Goal: Navigation & Orientation: Find specific page/section

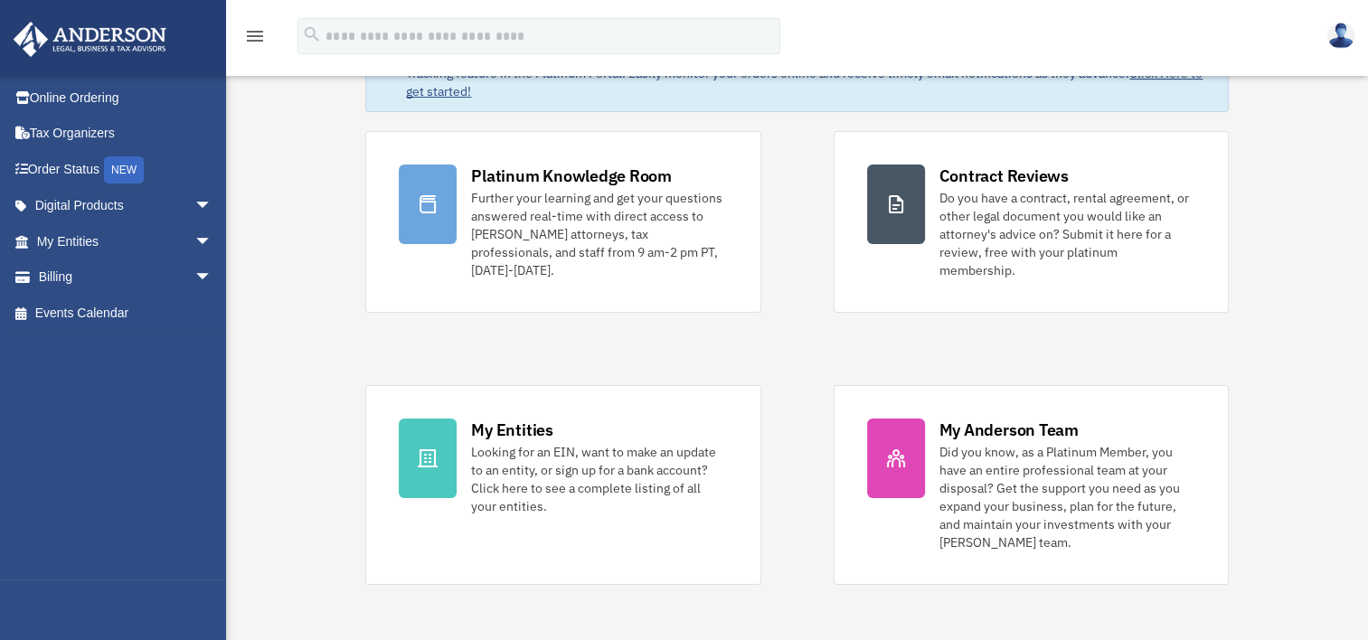
scroll to position [90, 0]
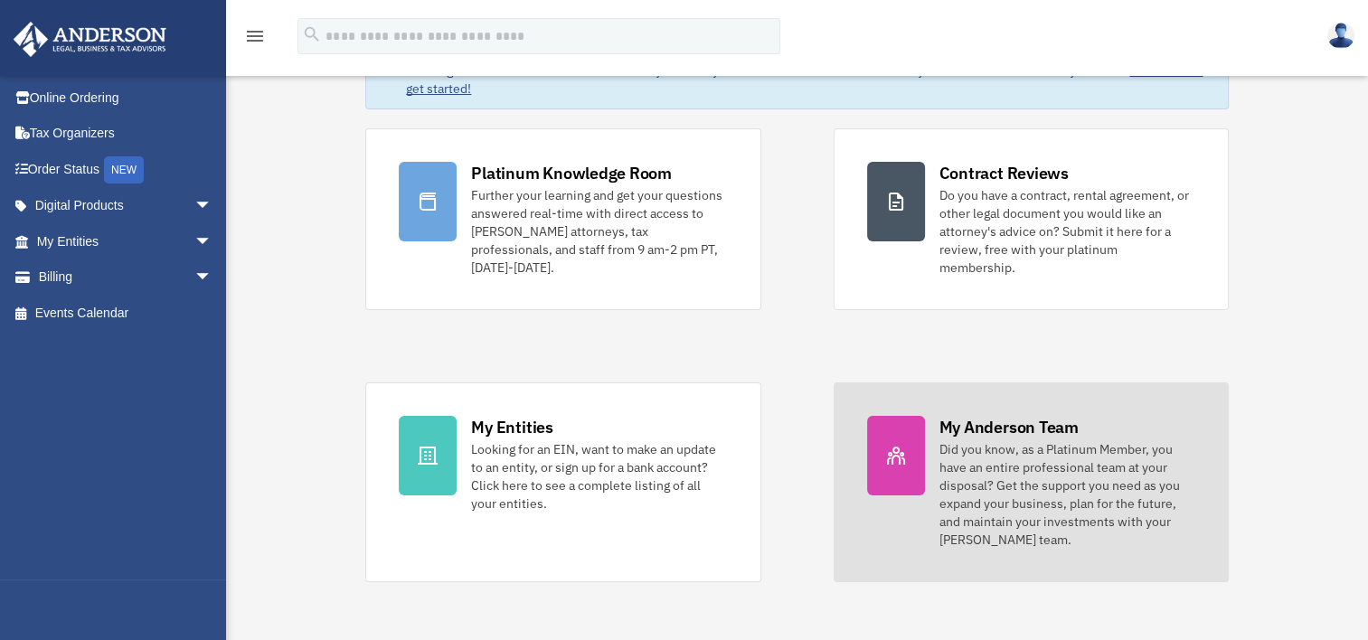
click at [1045, 447] on div "Did you know, as a Platinum Member, you have an entire professional team at you…" at bounding box center [1067, 494] width 256 height 108
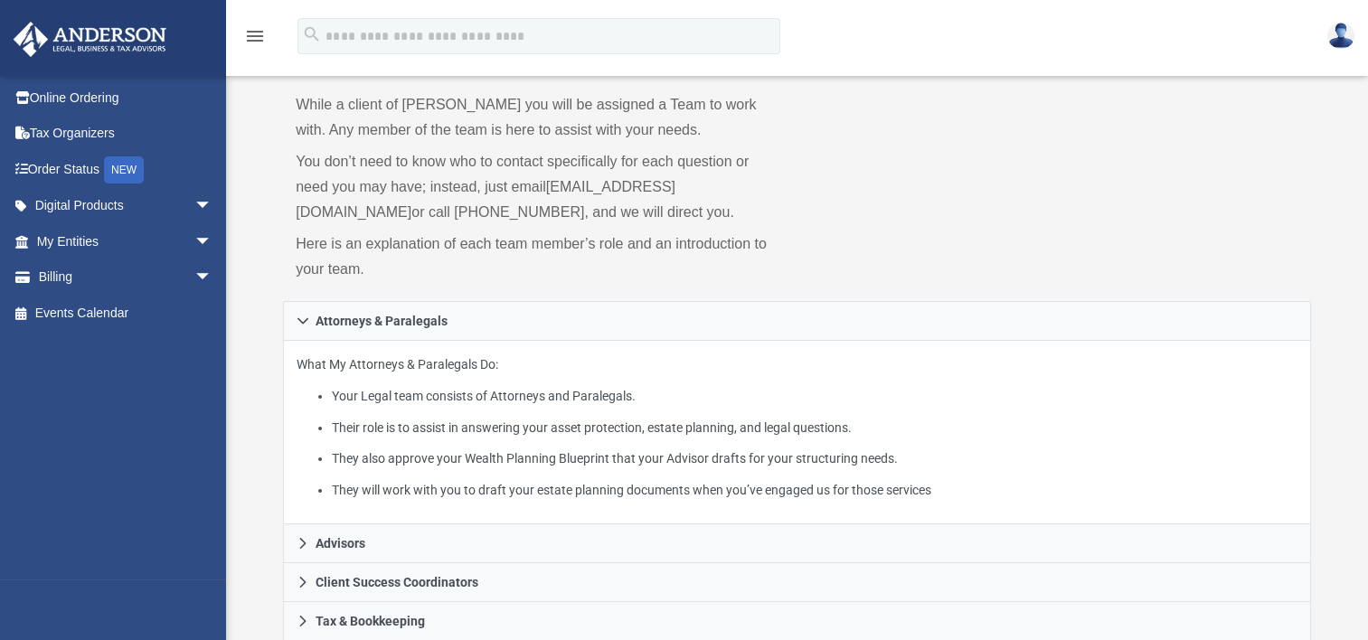
scroll to position [452, 0]
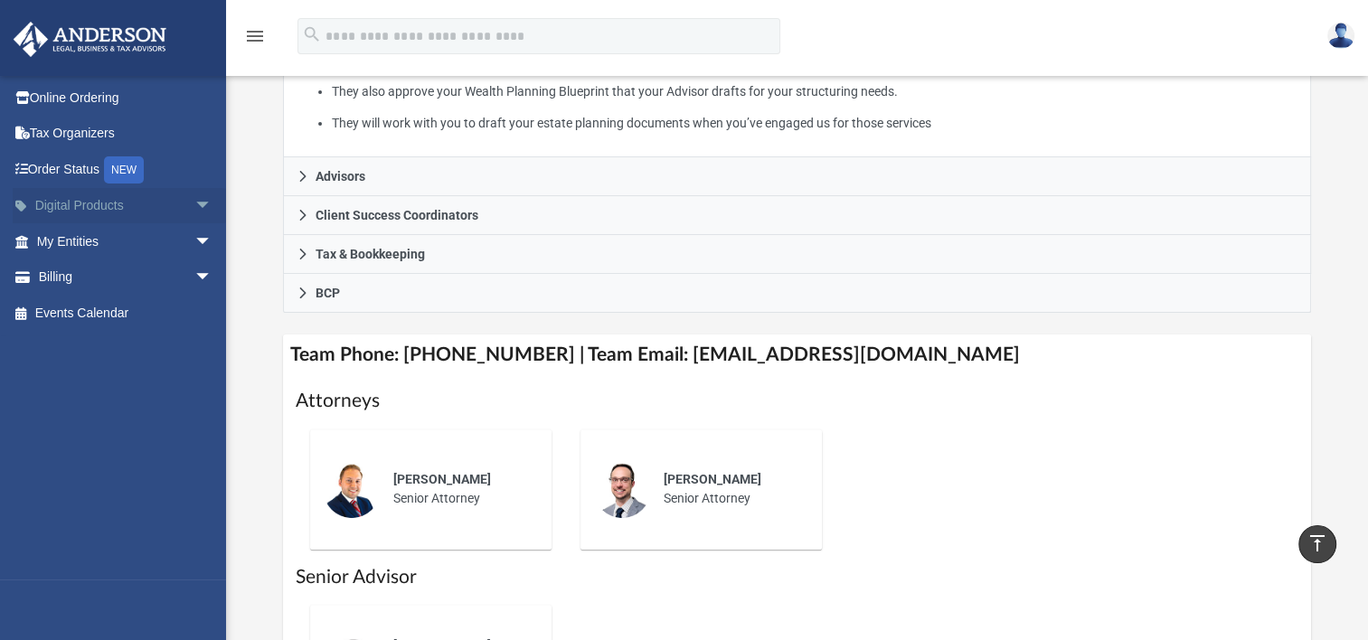
click at [134, 206] on link "Digital Products arrow_drop_down" at bounding box center [126, 206] width 227 height 36
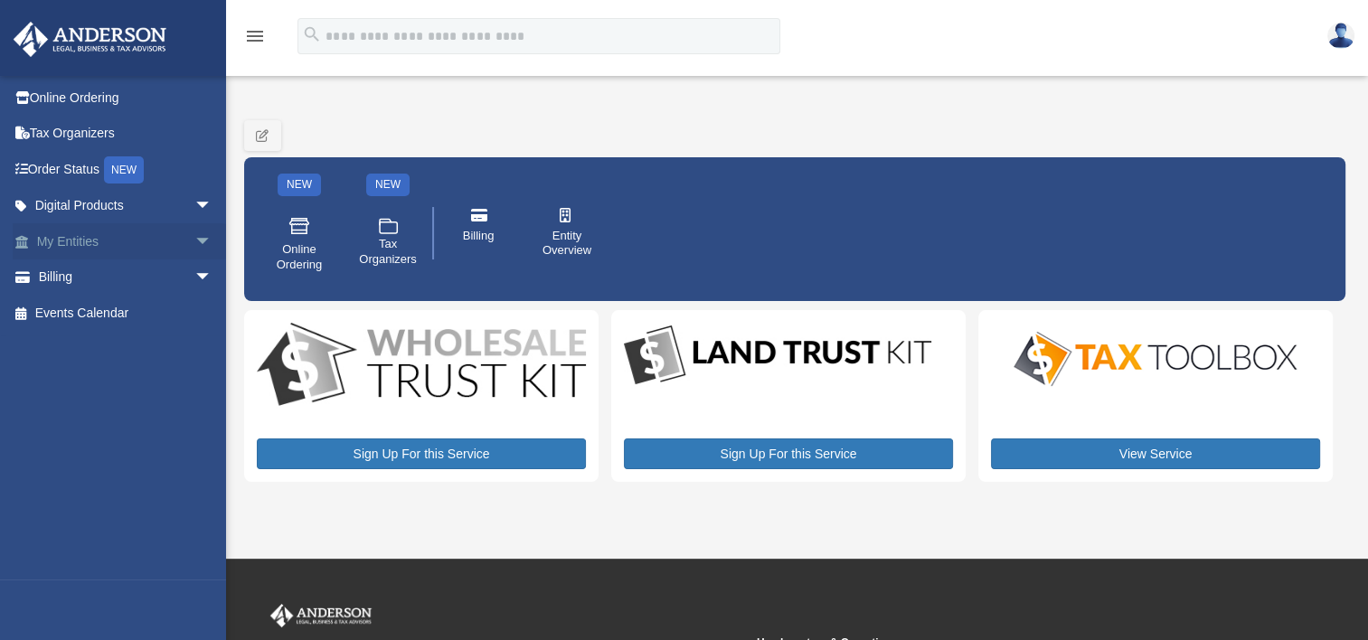
click at [130, 229] on link "My Entities arrow_drop_down" at bounding box center [126, 241] width 227 height 36
click at [128, 238] on link "My Entities arrow_drop_down" at bounding box center [126, 241] width 227 height 36
click at [127, 274] on link "Billing arrow_drop_down" at bounding box center [126, 277] width 227 height 36
click at [127, 275] on link "Billing arrow_drop_down" at bounding box center [126, 277] width 227 height 36
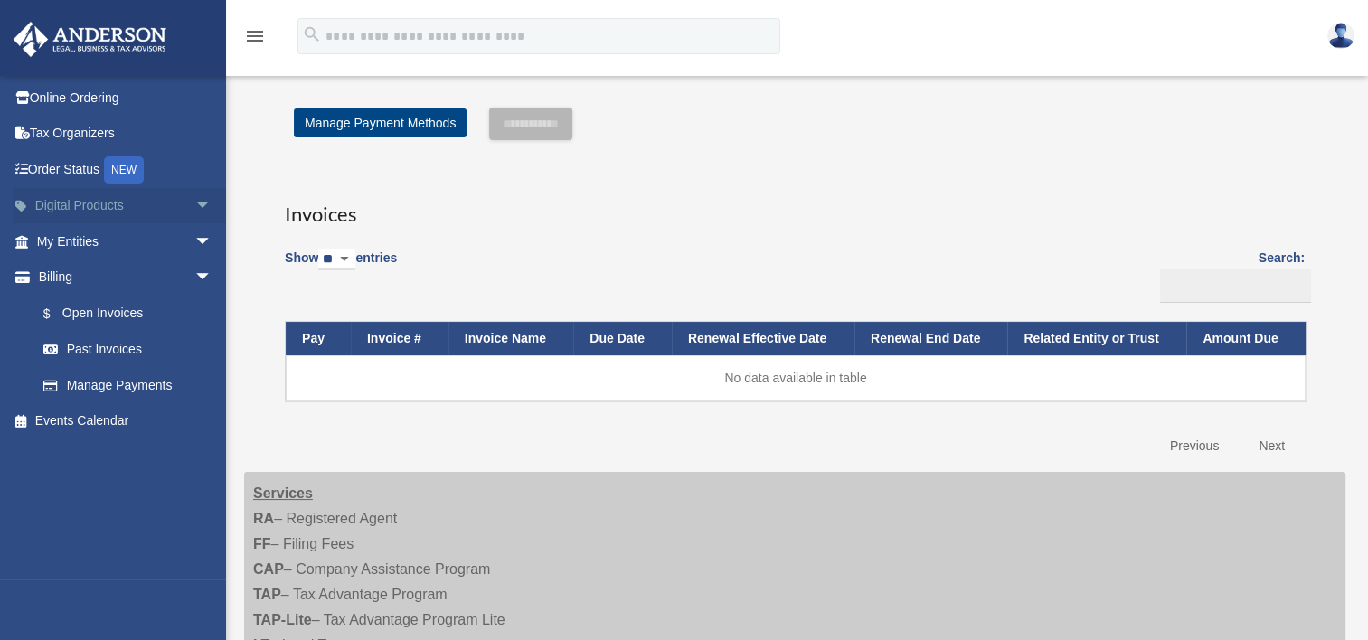
click at [90, 205] on link "Digital Products arrow_drop_down" at bounding box center [126, 206] width 227 height 36
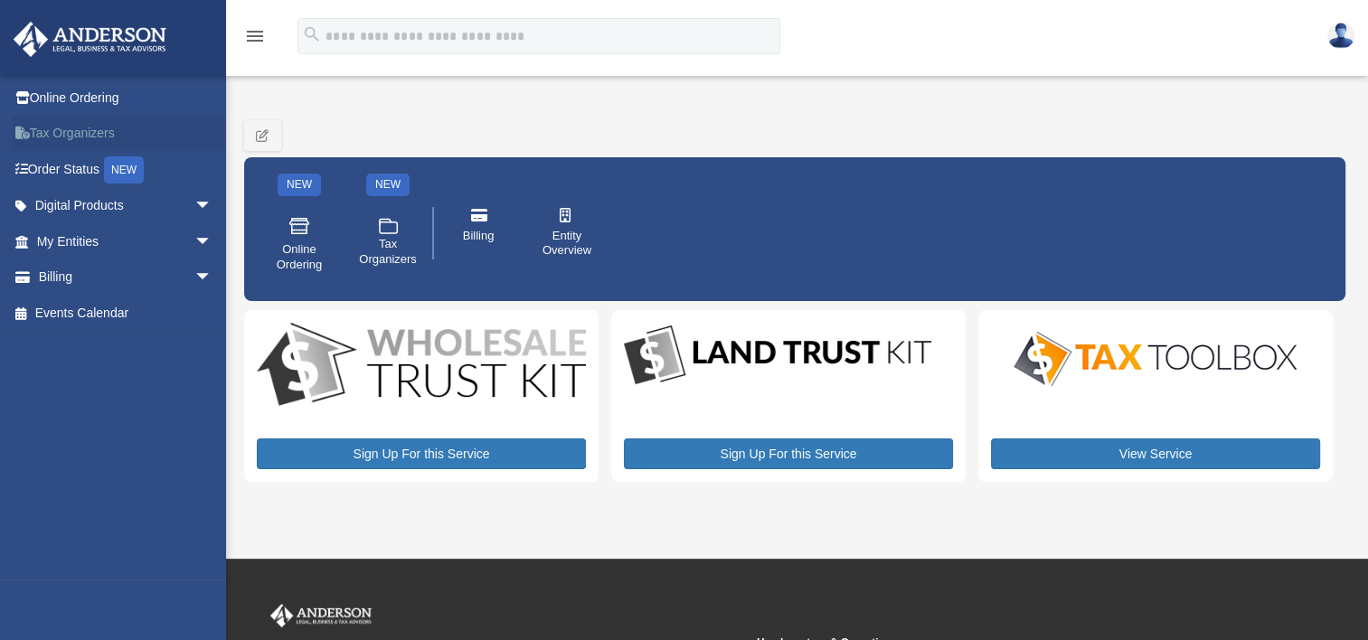
click at [95, 136] on link "Tax Organizers" at bounding box center [126, 134] width 227 height 36
